Goal: Information Seeking & Learning: Learn about a topic

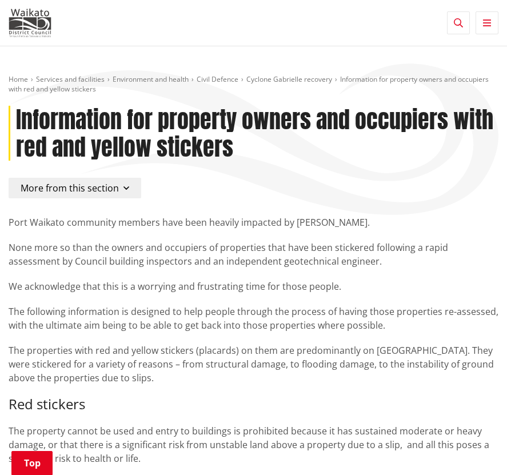
scroll to position [157, 0]
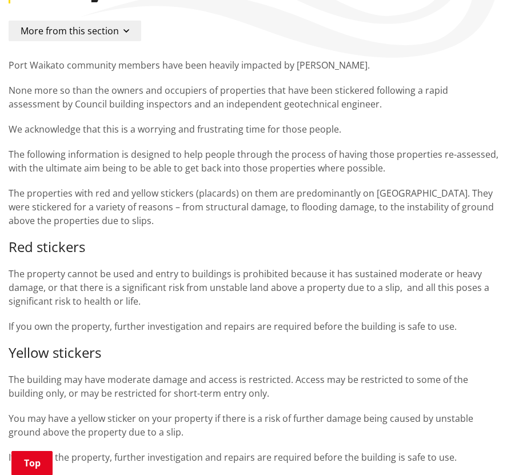
click at [262, 194] on p "The properties with red and yellow stickers (placards) on them are predominantl…" at bounding box center [254, 206] width 490 height 41
click at [290, 304] on p "The property cannot be used and entry to buildings is prohibited because it has…" at bounding box center [254, 287] width 490 height 41
drag, startPoint x: 394, startPoint y: 275, endPoint x: 43, endPoint y: 287, distance: 351.5
click at [43, 287] on p "The property cannot be used and entry to buildings is prohibited because it has…" at bounding box center [254, 287] width 490 height 41
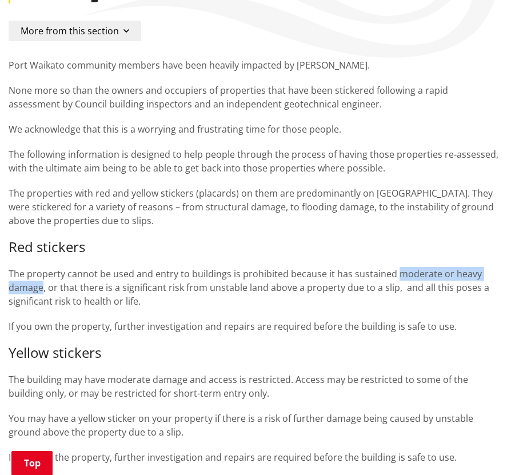
copy p "moderate or heavy damage"
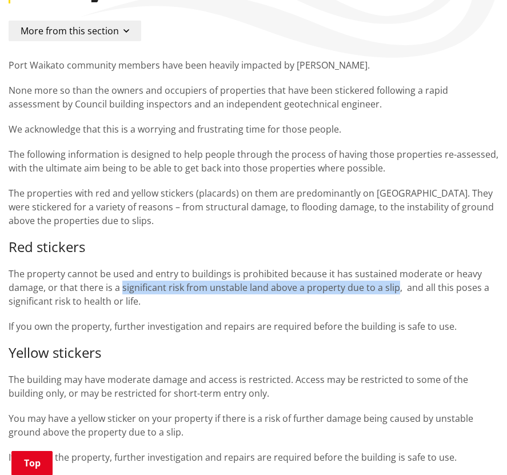
drag, startPoint x: 121, startPoint y: 287, endPoint x: 394, endPoint y: 289, distance: 273.7
click at [394, 289] on p "The property cannot be used and entry to buildings is prohibited because it has…" at bounding box center [254, 287] width 490 height 41
copy p "significant risk from unstable land above a property due to a slip"
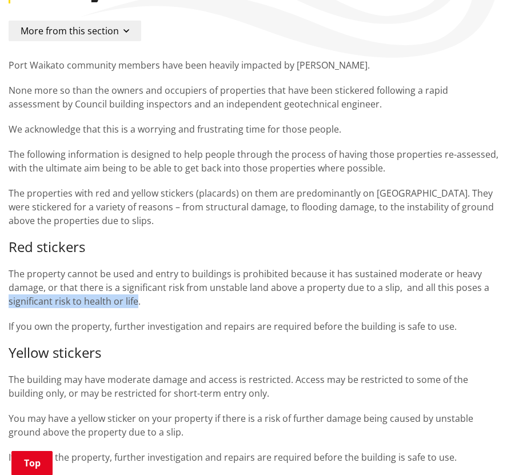
drag, startPoint x: 9, startPoint y: 303, endPoint x: 135, endPoint y: 299, distance: 126.3
click at [135, 299] on p "The property cannot be used and entry to buildings is prohibited because it has…" at bounding box center [254, 287] width 490 height 41
copy p "significant risk to health or life"
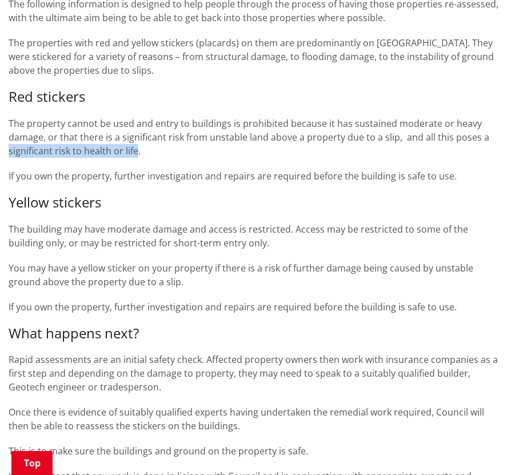
scroll to position [319, 0]
